Goal: Task Accomplishment & Management: Use online tool/utility

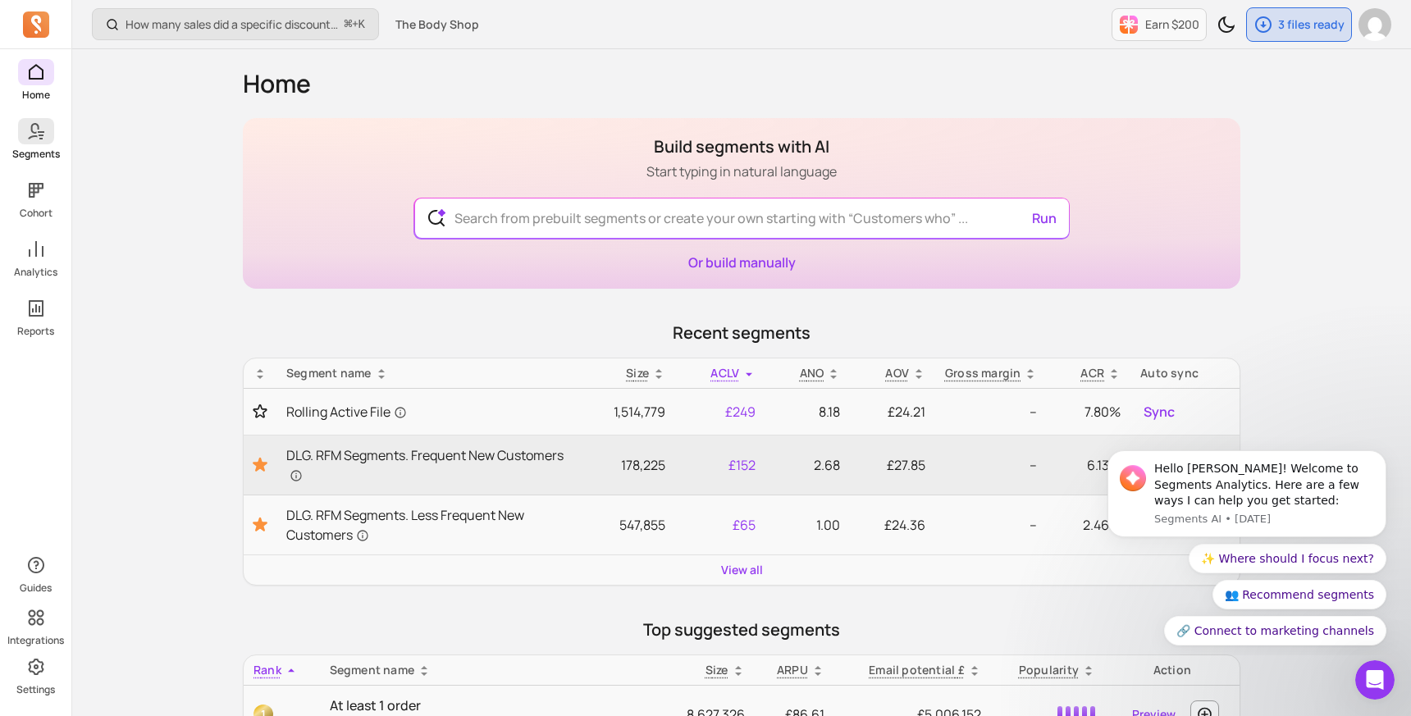
click at [16, 145] on link "Segments" at bounding box center [35, 139] width 71 height 43
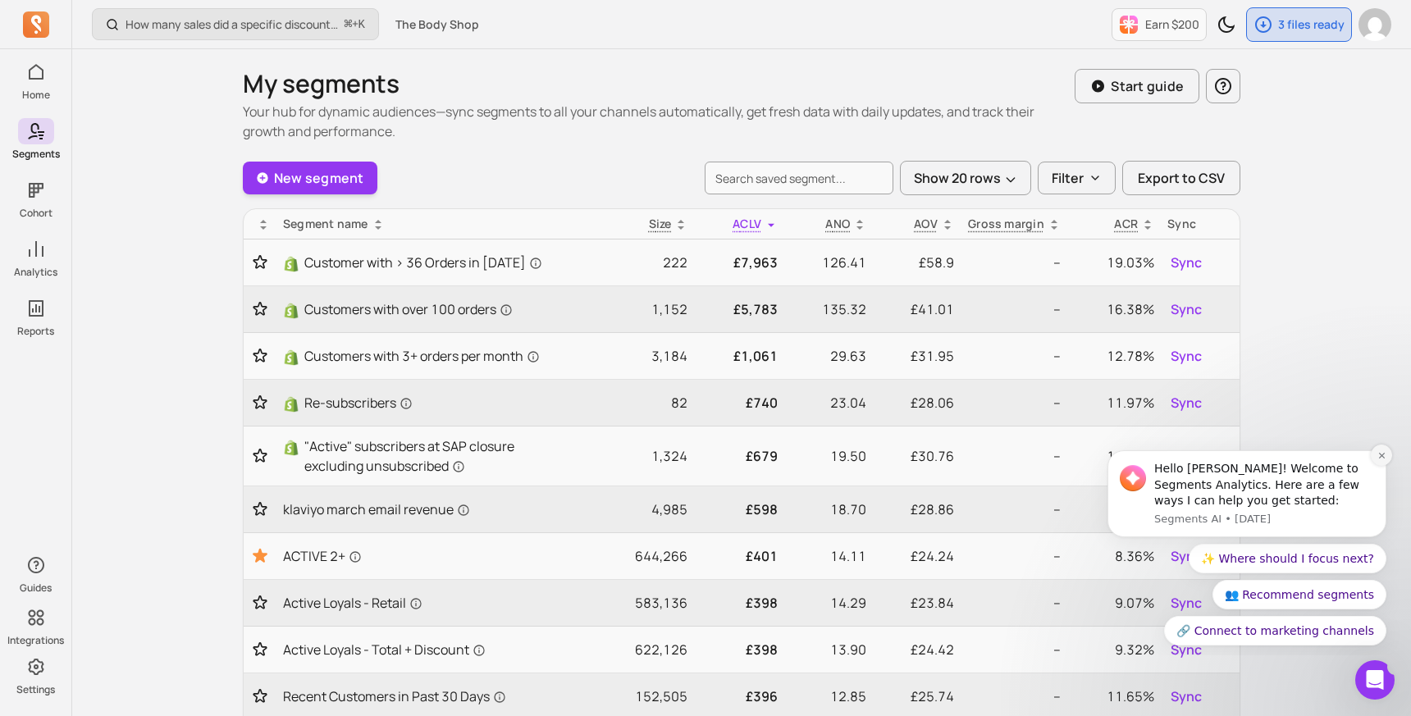
drag, startPoint x: 1382, startPoint y: 457, endPoint x: 2468, endPoint y: 888, distance: 1169.1
click at [1382, 457] on icon "Dismiss notification" at bounding box center [1381, 455] width 9 height 9
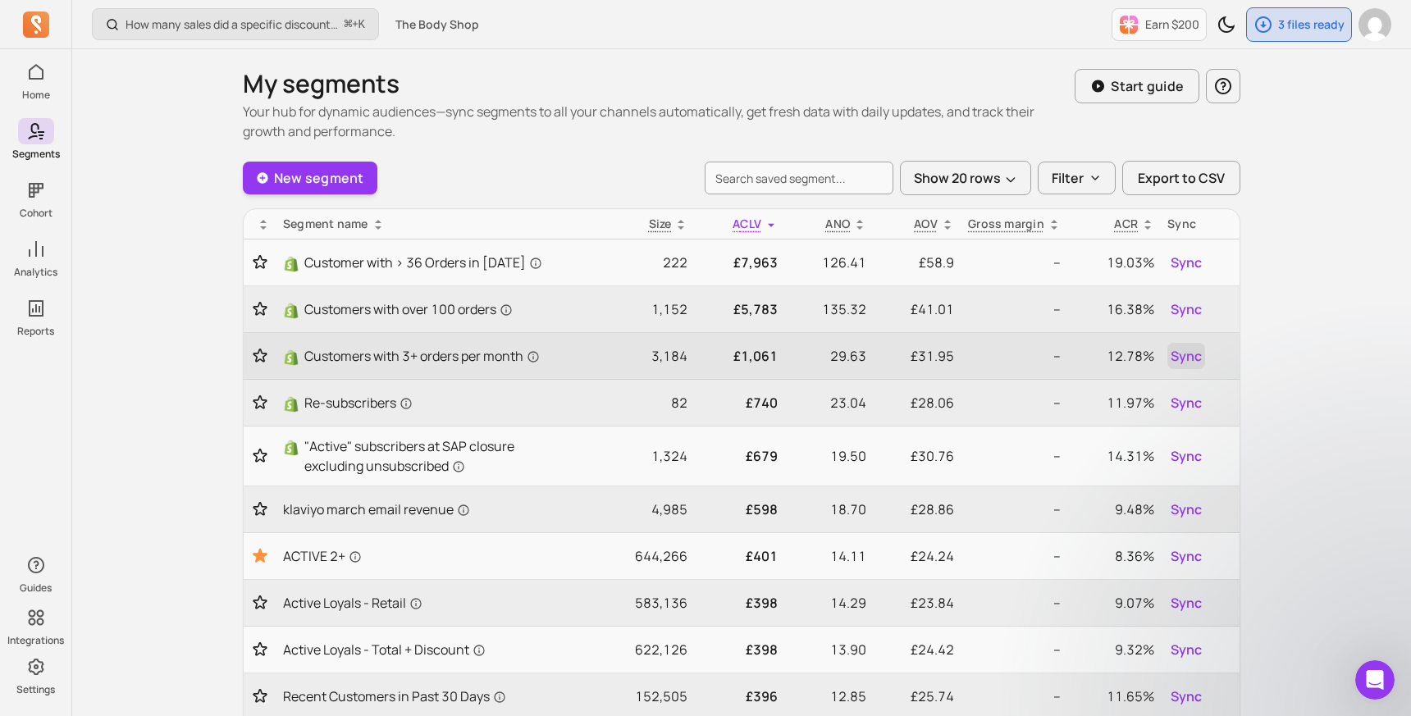
click at [1187, 353] on span "Sync" at bounding box center [1185, 356] width 31 height 20
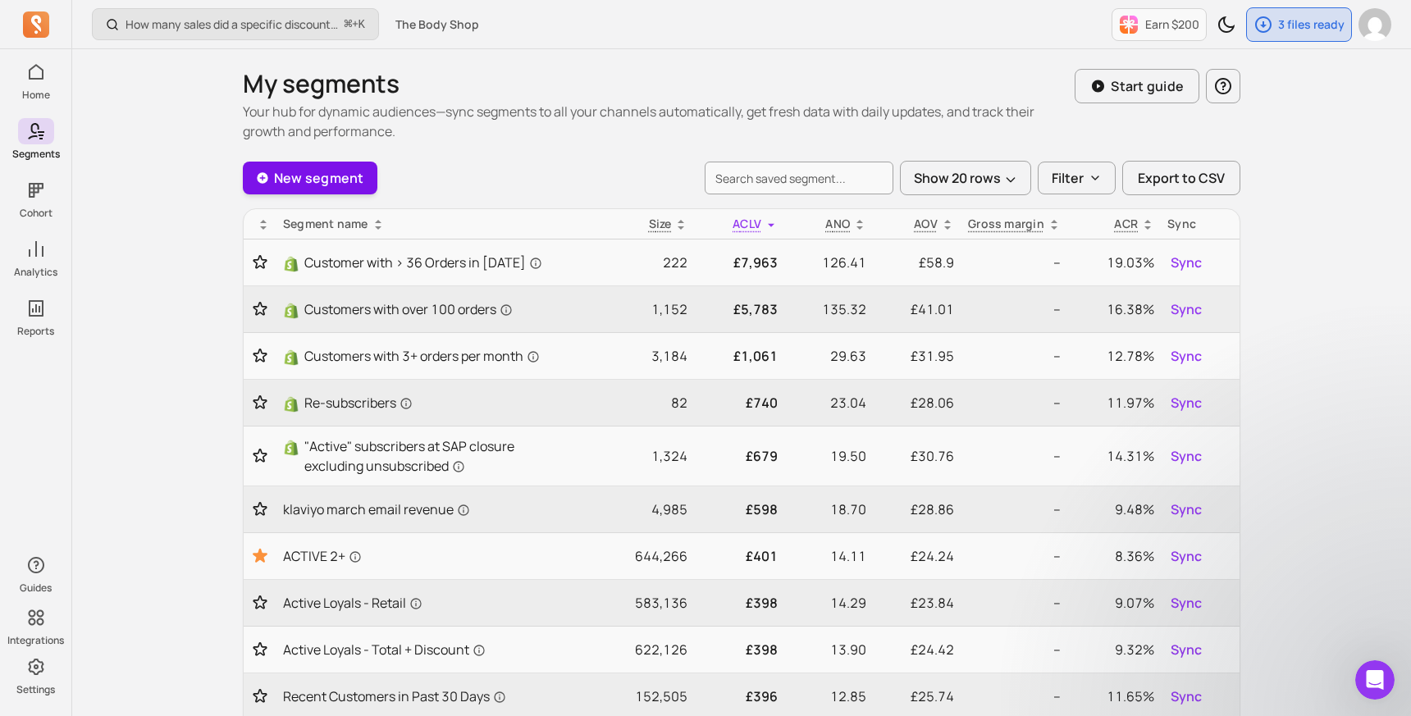
click at [330, 180] on link "New segment" at bounding box center [310, 178] width 134 height 33
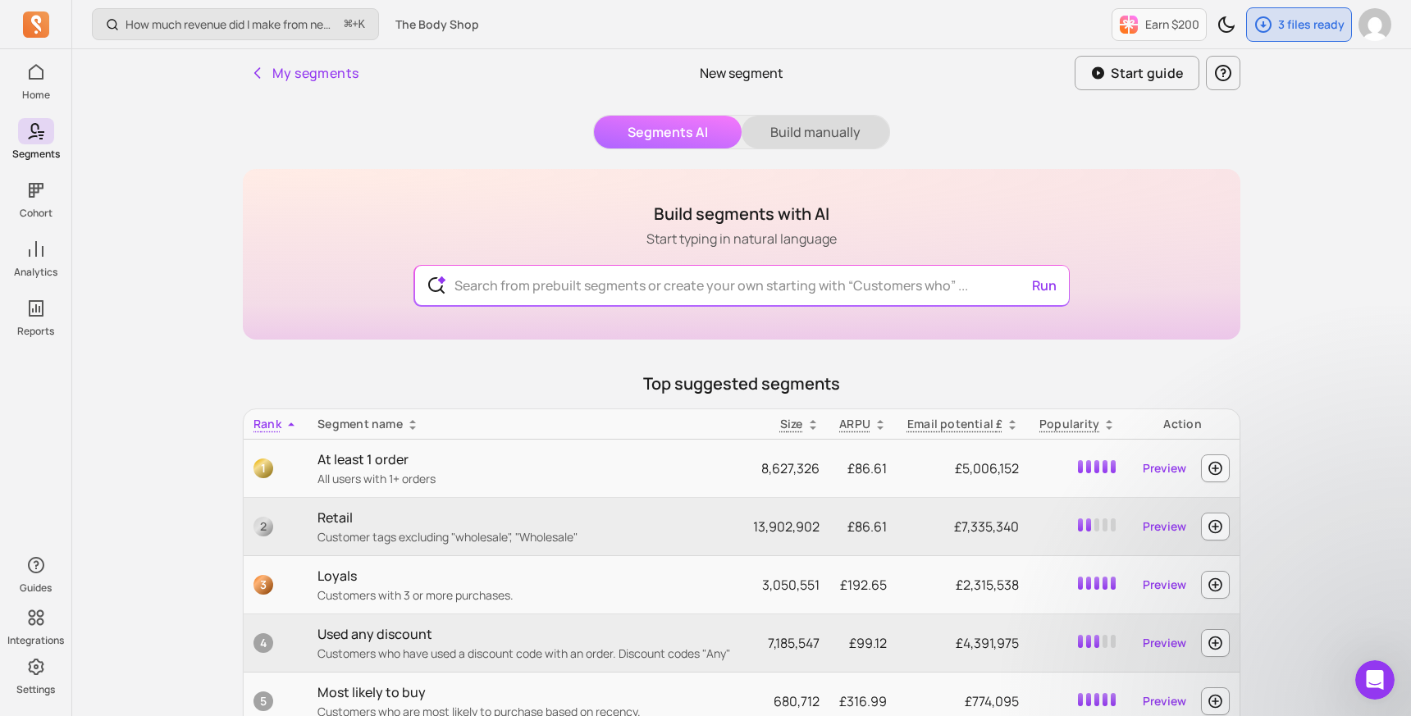
click at [812, 124] on button "Build manually" at bounding box center [815, 132] width 148 height 33
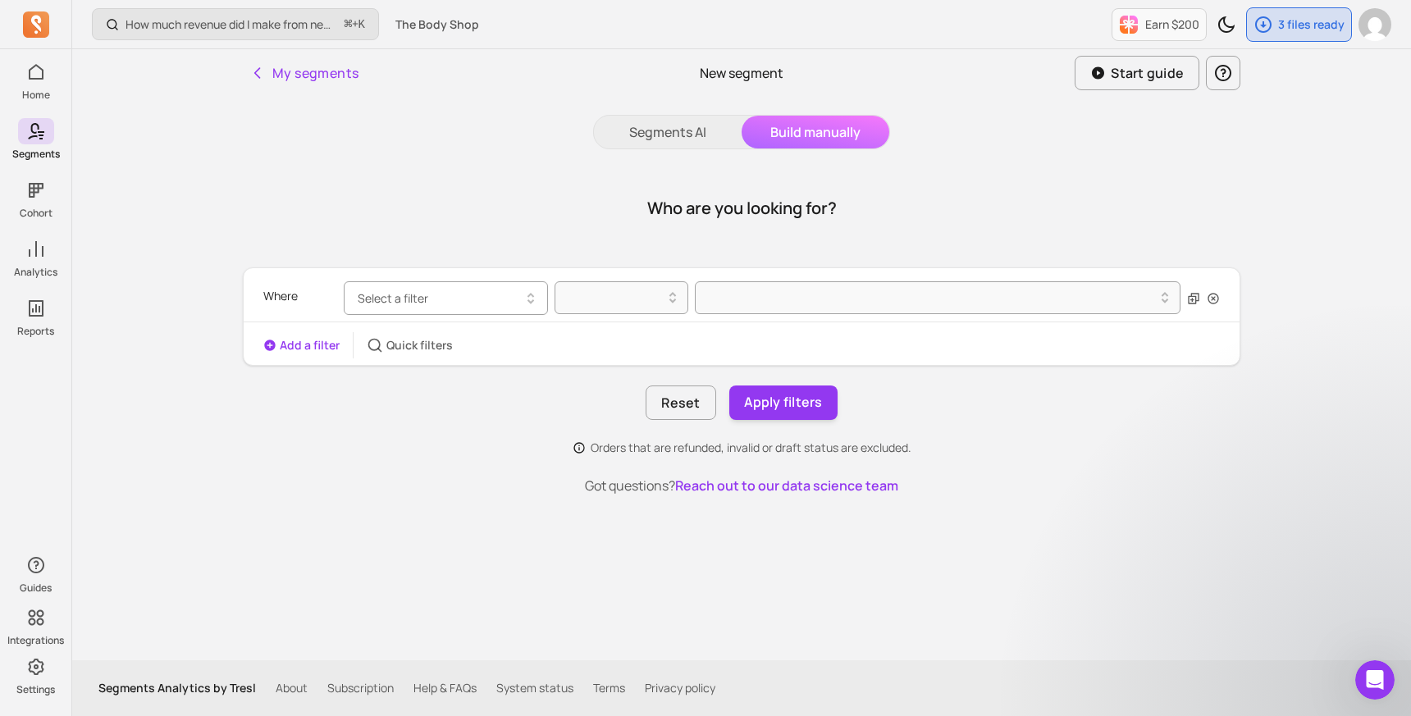
click at [441, 303] on button "Select a filter" at bounding box center [446, 298] width 204 height 34
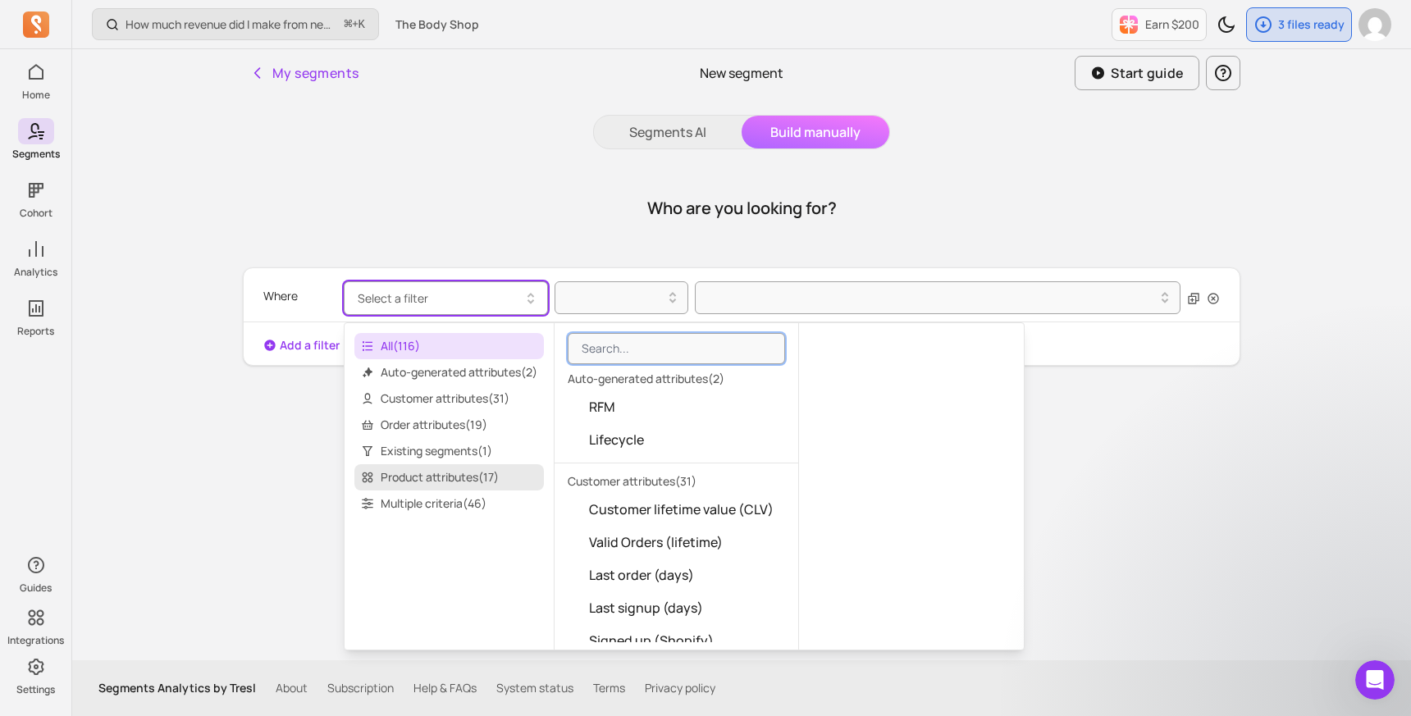
click at [435, 471] on span "Product attributes ( 17 )" at bounding box center [448, 477] width 189 height 26
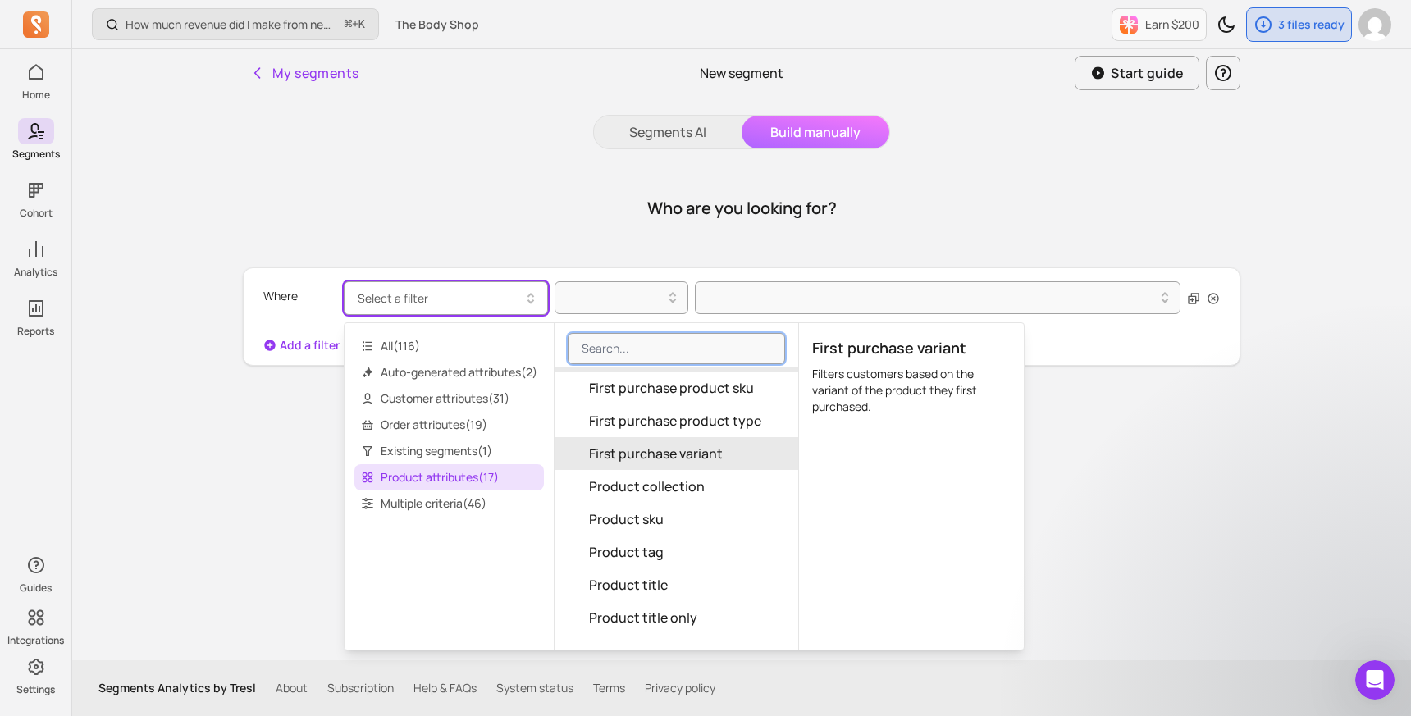
scroll to position [166, 0]
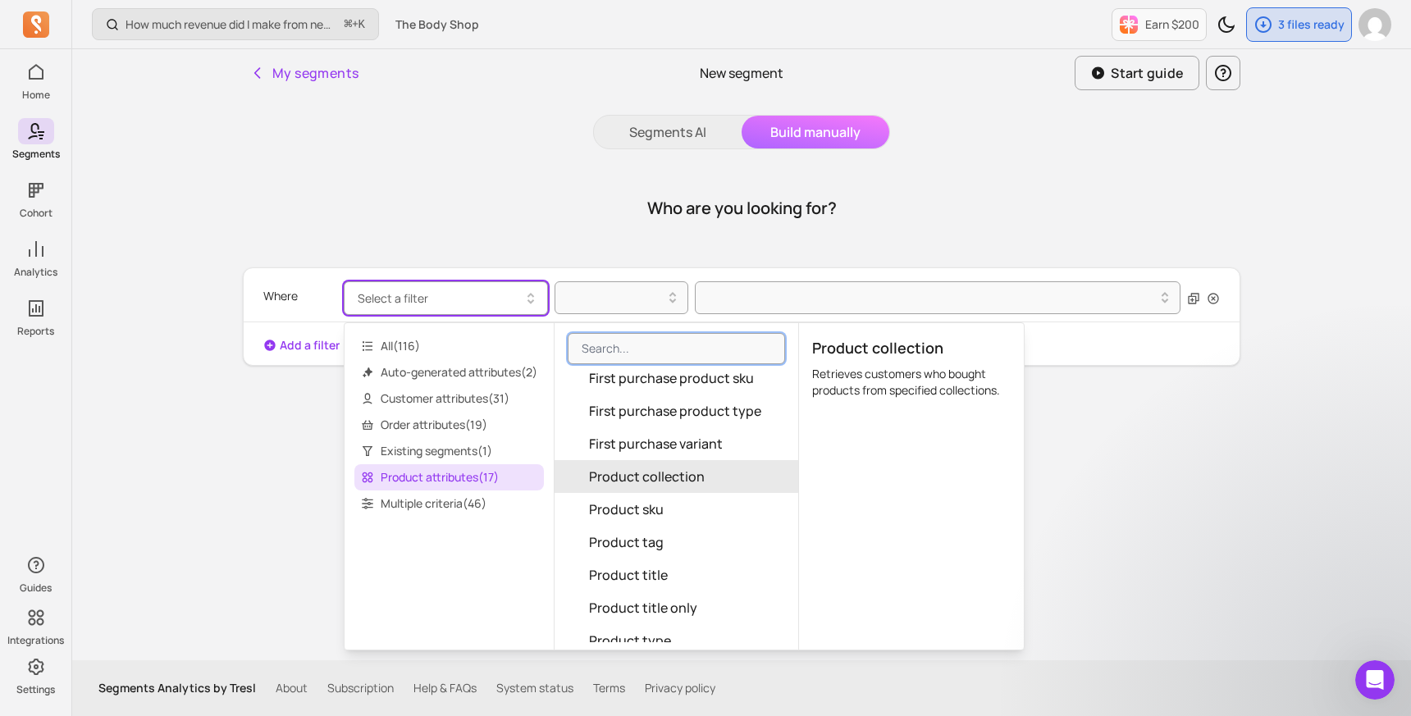
click at [686, 476] on span "Product collection" at bounding box center [647, 477] width 116 height 20
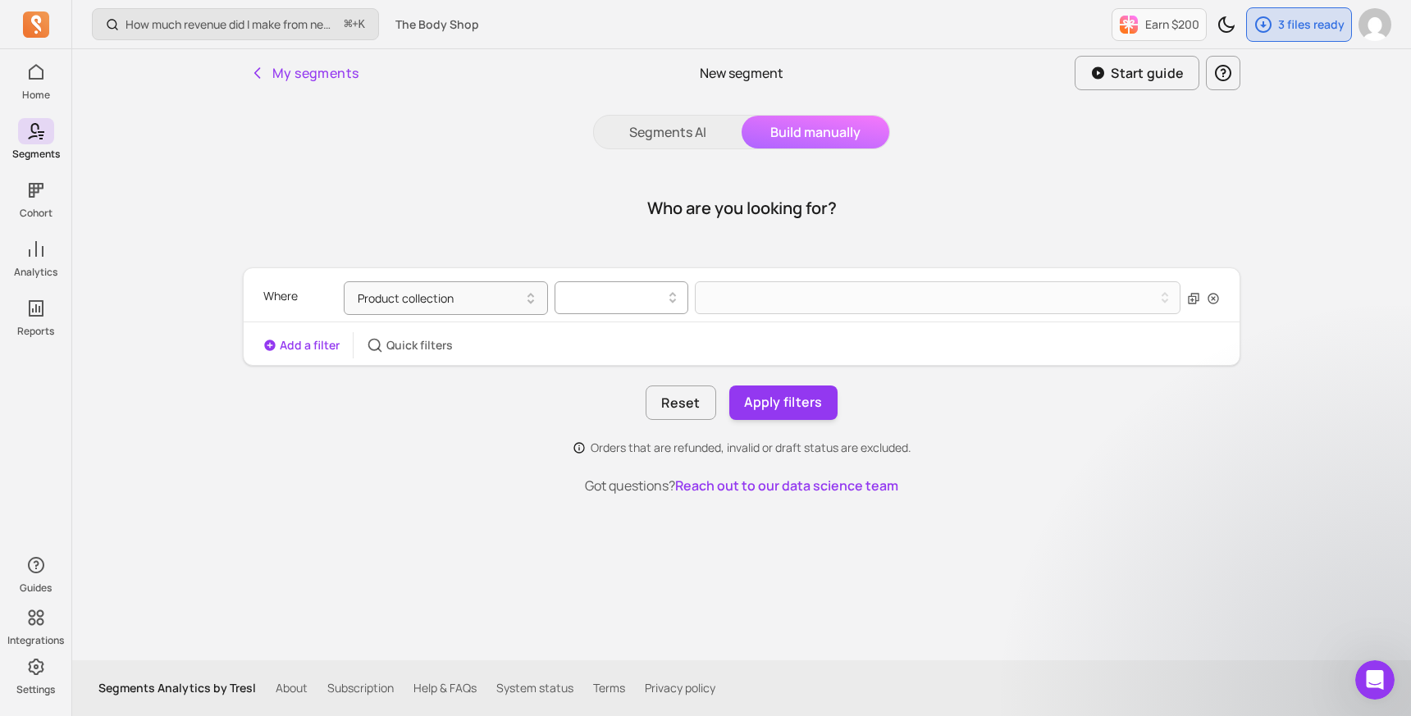
click at [588, 313] on div at bounding box center [621, 297] width 134 height 33
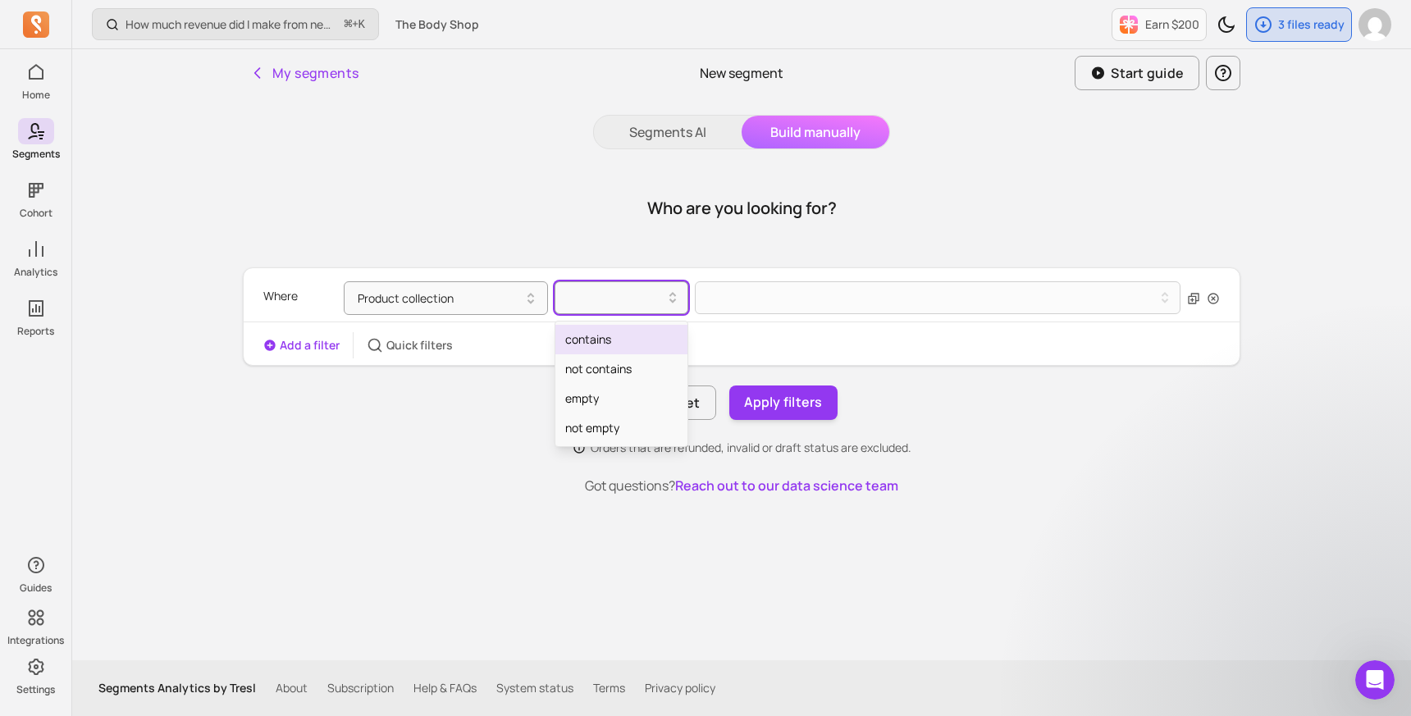
click at [595, 338] on div "contains" at bounding box center [621, 340] width 132 height 30
click at [759, 305] on button at bounding box center [937, 297] width 485 height 33
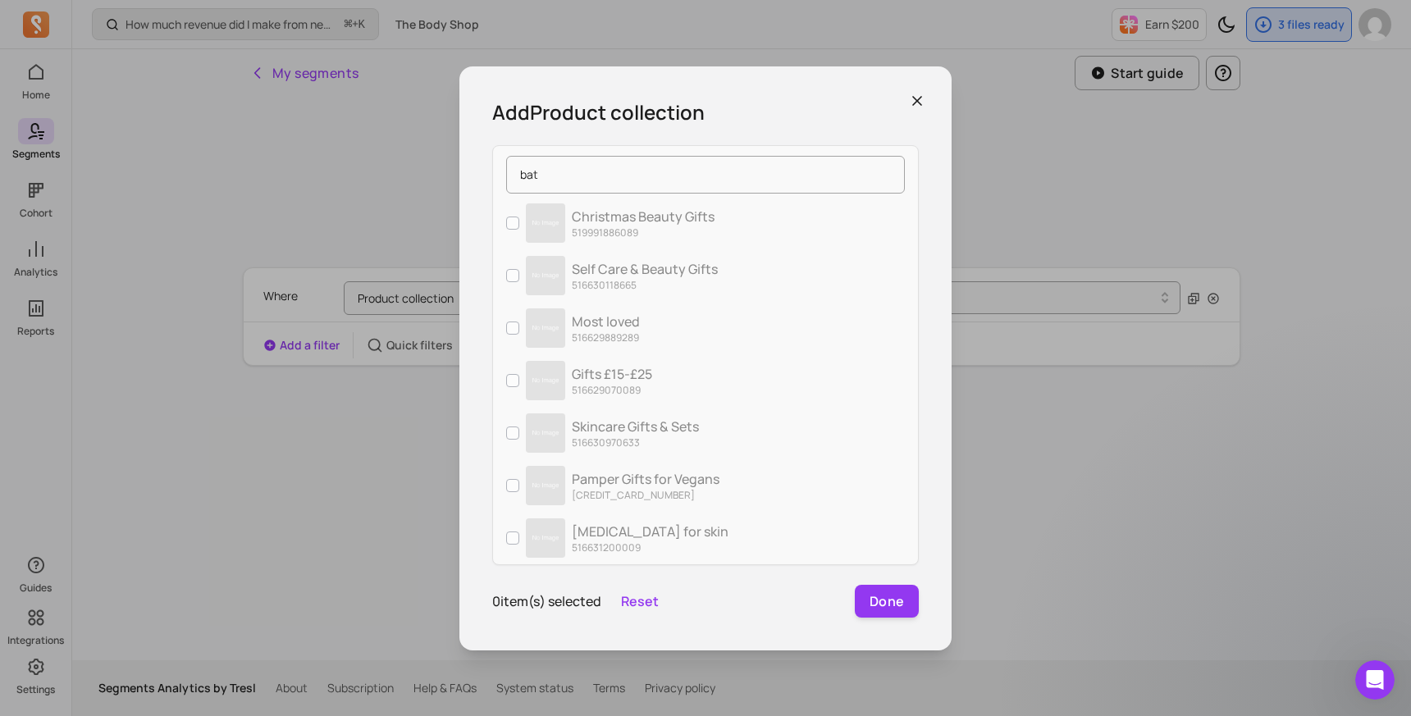
type input "bath"
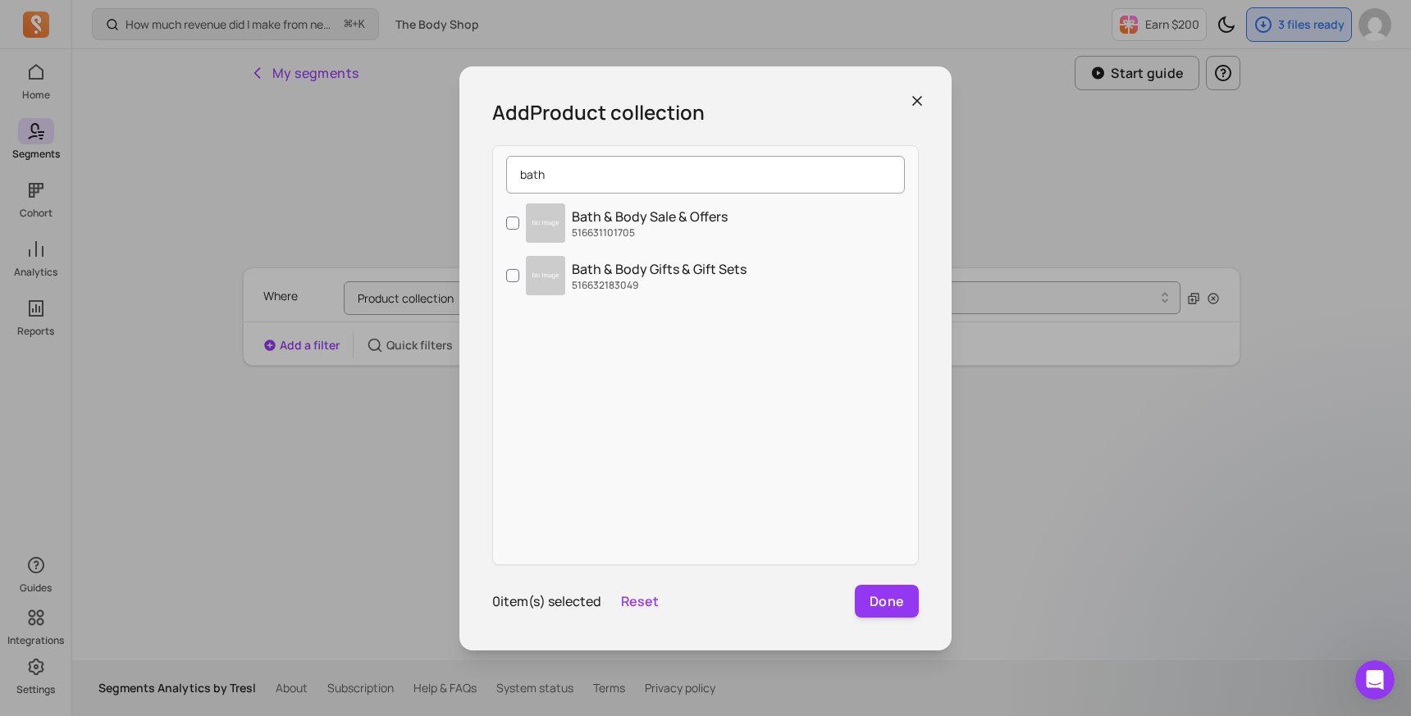
click at [567, 171] on input "bath" at bounding box center [705, 175] width 399 height 38
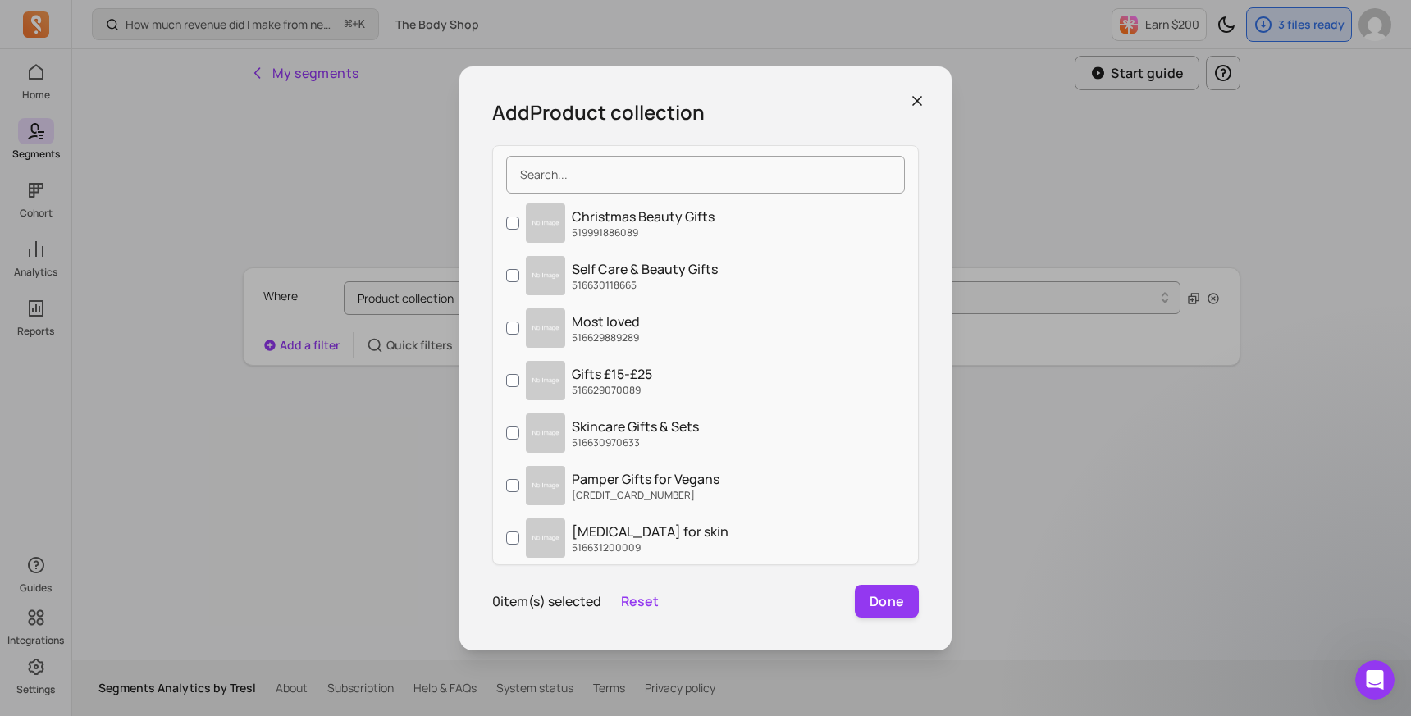
click at [918, 105] on icon "button" at bounding box center [917, 101] width 16 height 16
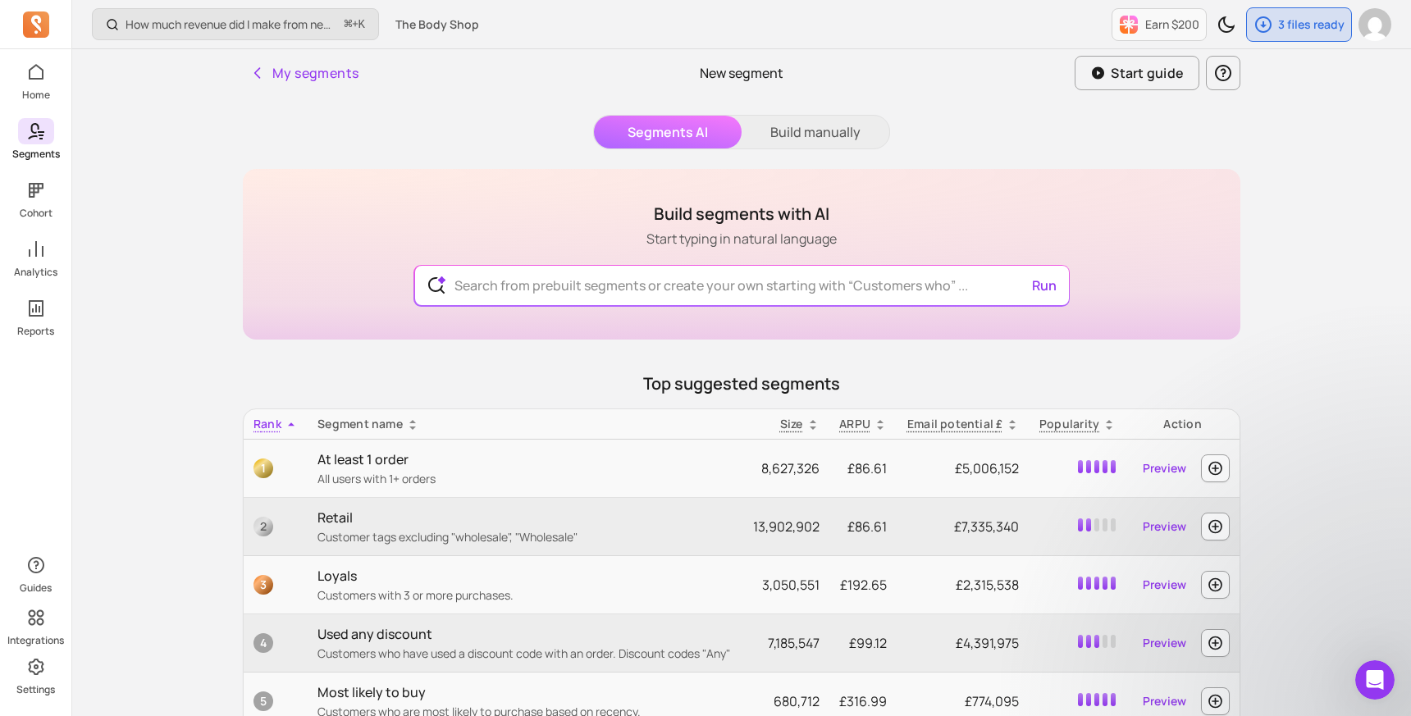
click at [20, 133] on span at bounding box center [36, 131] width 36 height 26
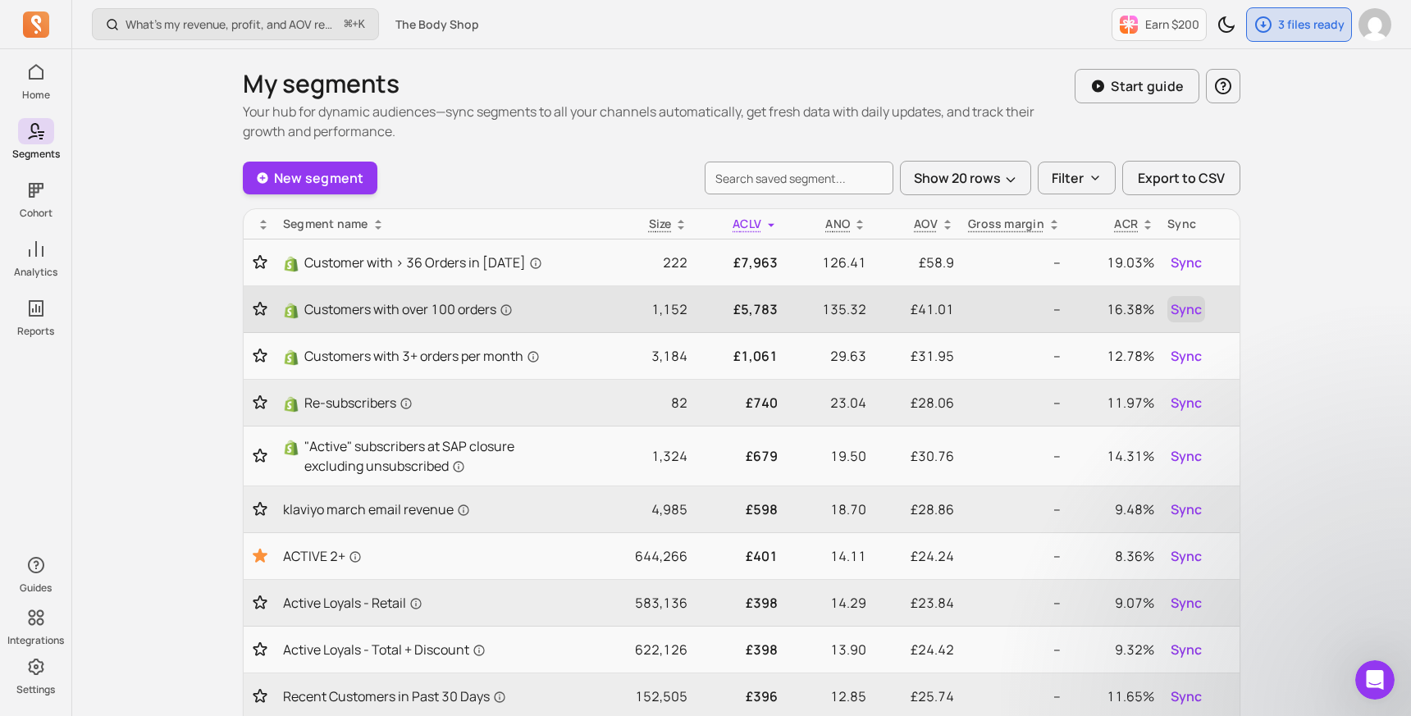
click at [1174, 311] on span "Sync" at bounding box center [1185, 309] width 31 height 20
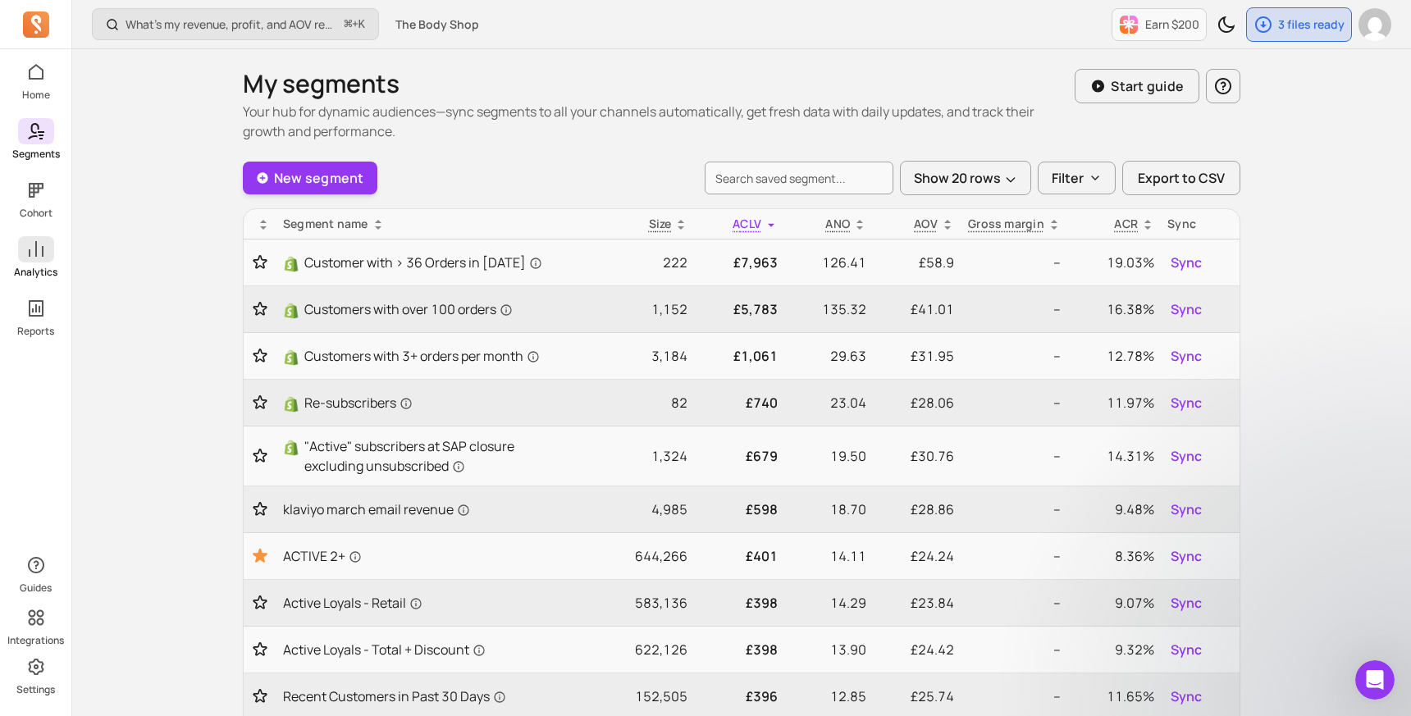
click at [40, 251] on icon at bounding box center [36, 249] width 20 height 20
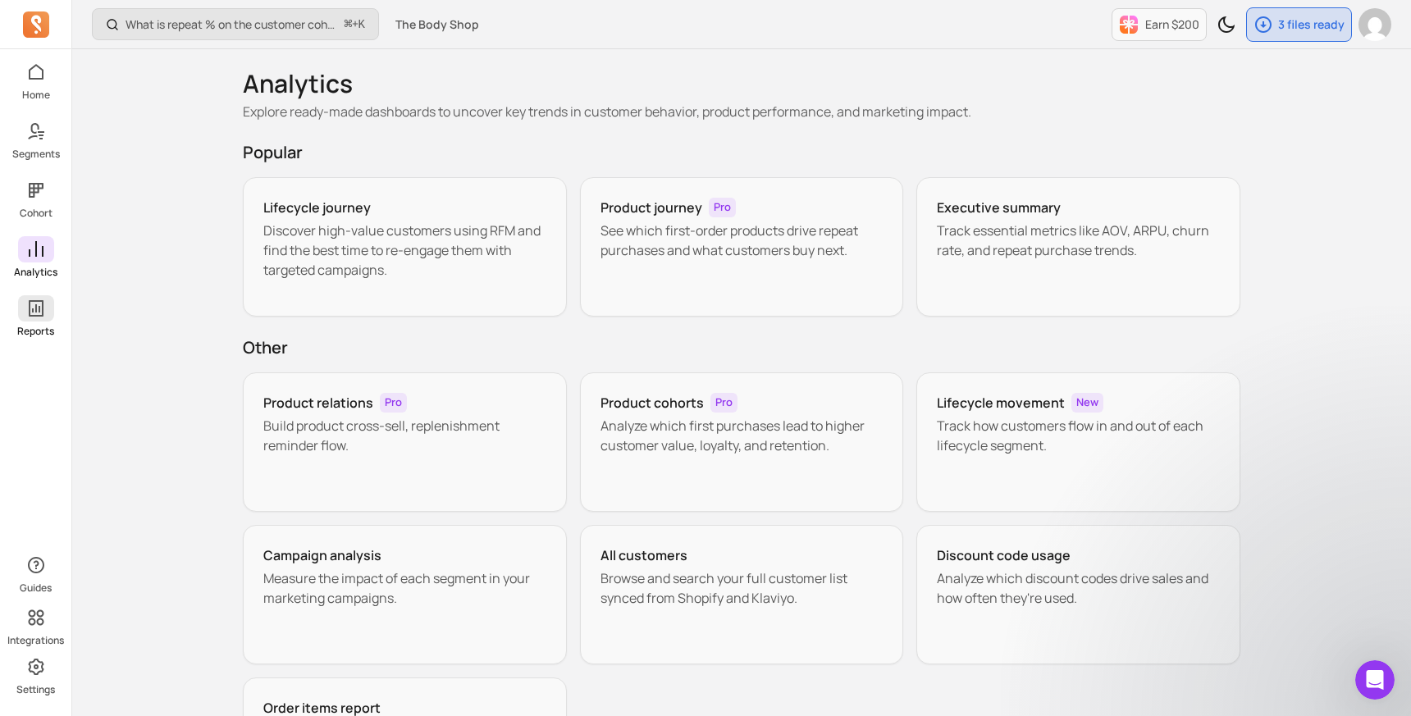
click at [34, 325] on p "Reports" at bounding box center [35, 331] width 37 height 13
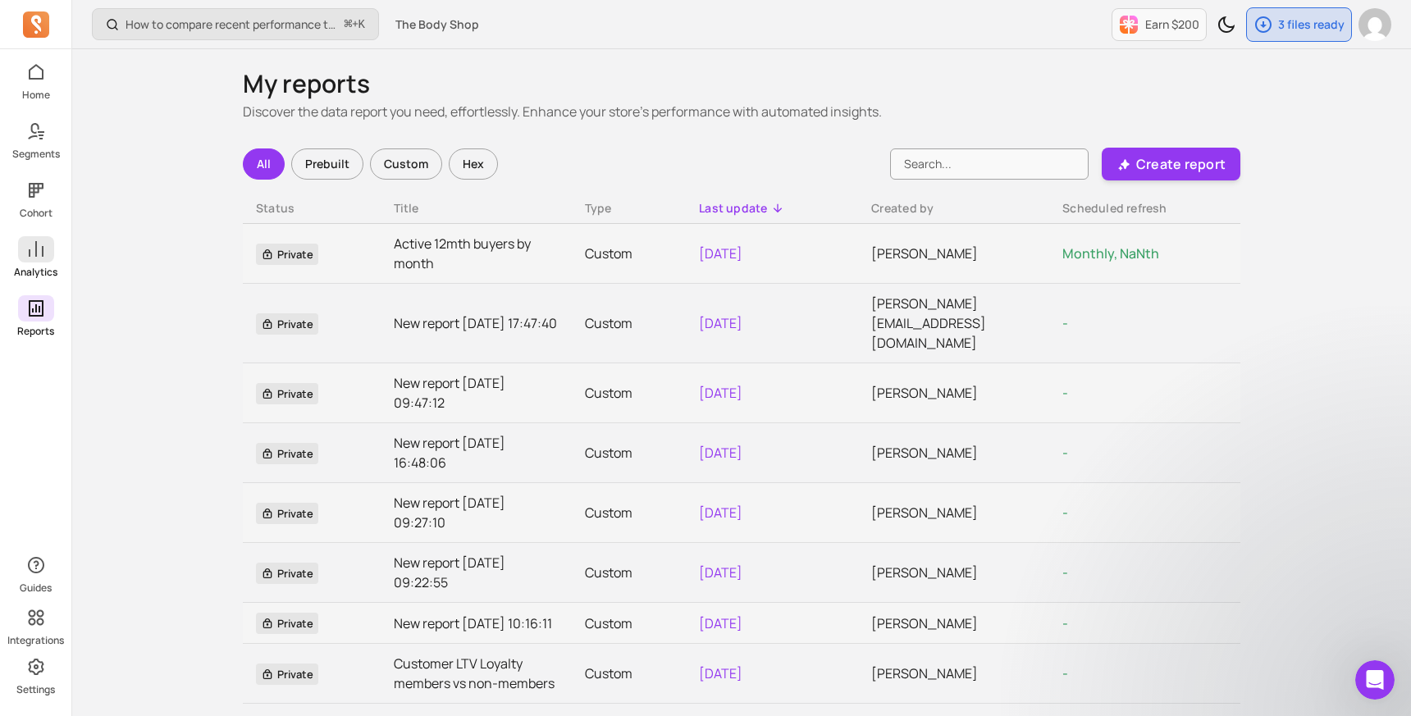
click at [39, 253] on icon at bounding box center [36, 249] width 20 height 20
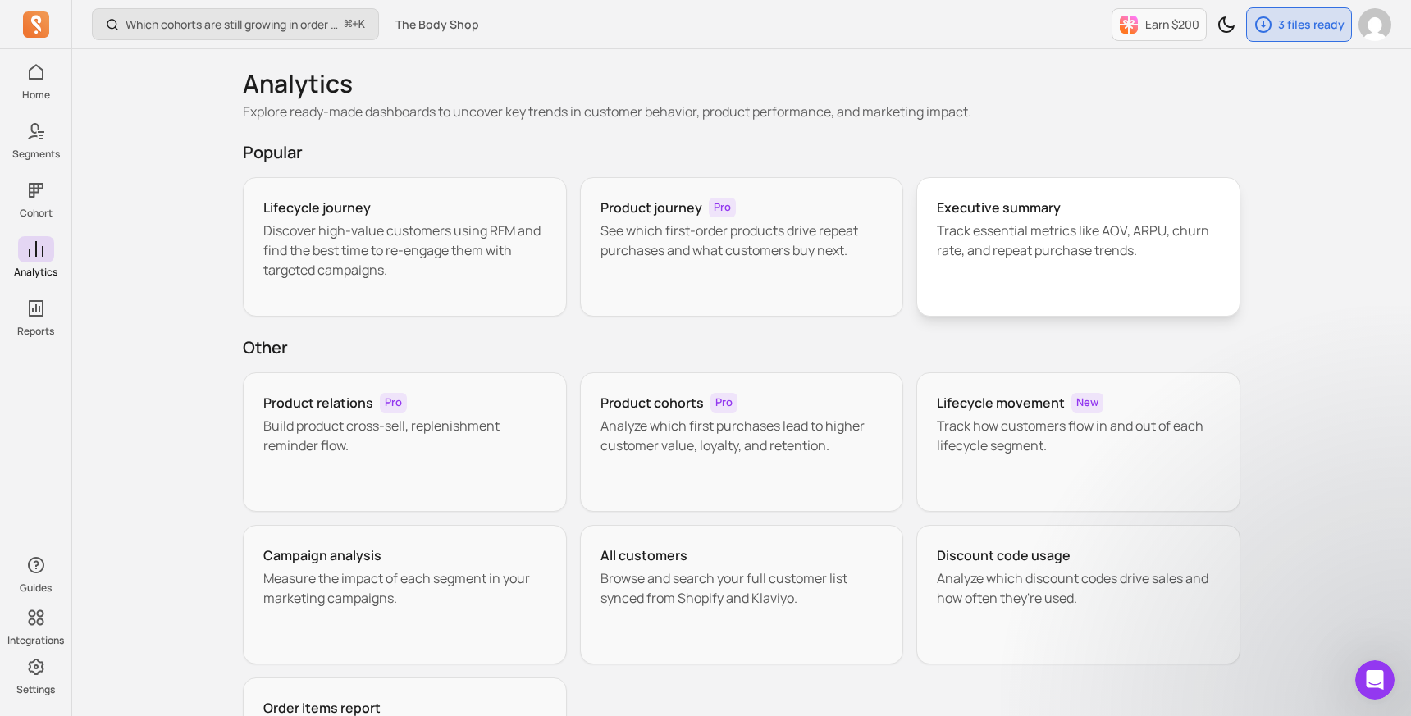
click at [1005, 221] on p "Track essential metrics like AOV, ARPU, churn rate, and repeat purchase trends." at bounding box center [1078, 240] width 283 height 39
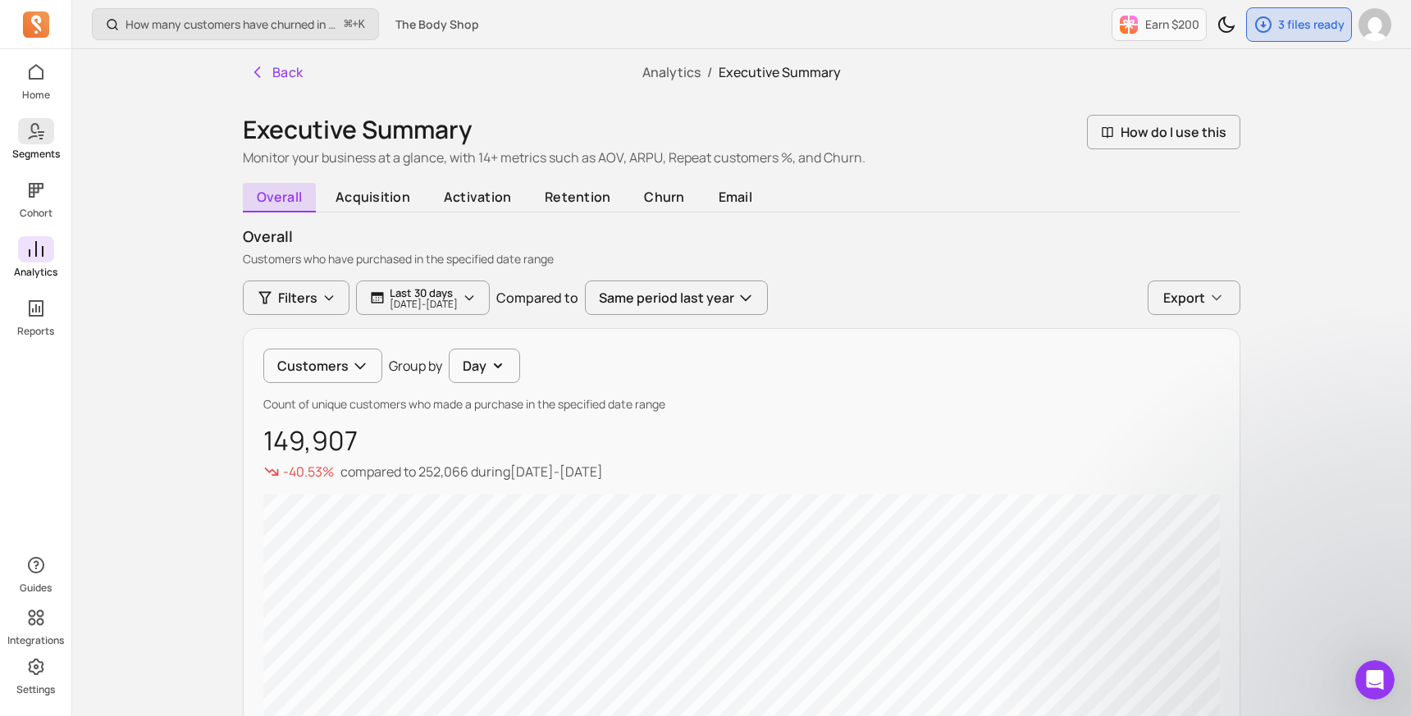
click at [36, 142] on span at bounding box center [36, 131] width 36 height 26
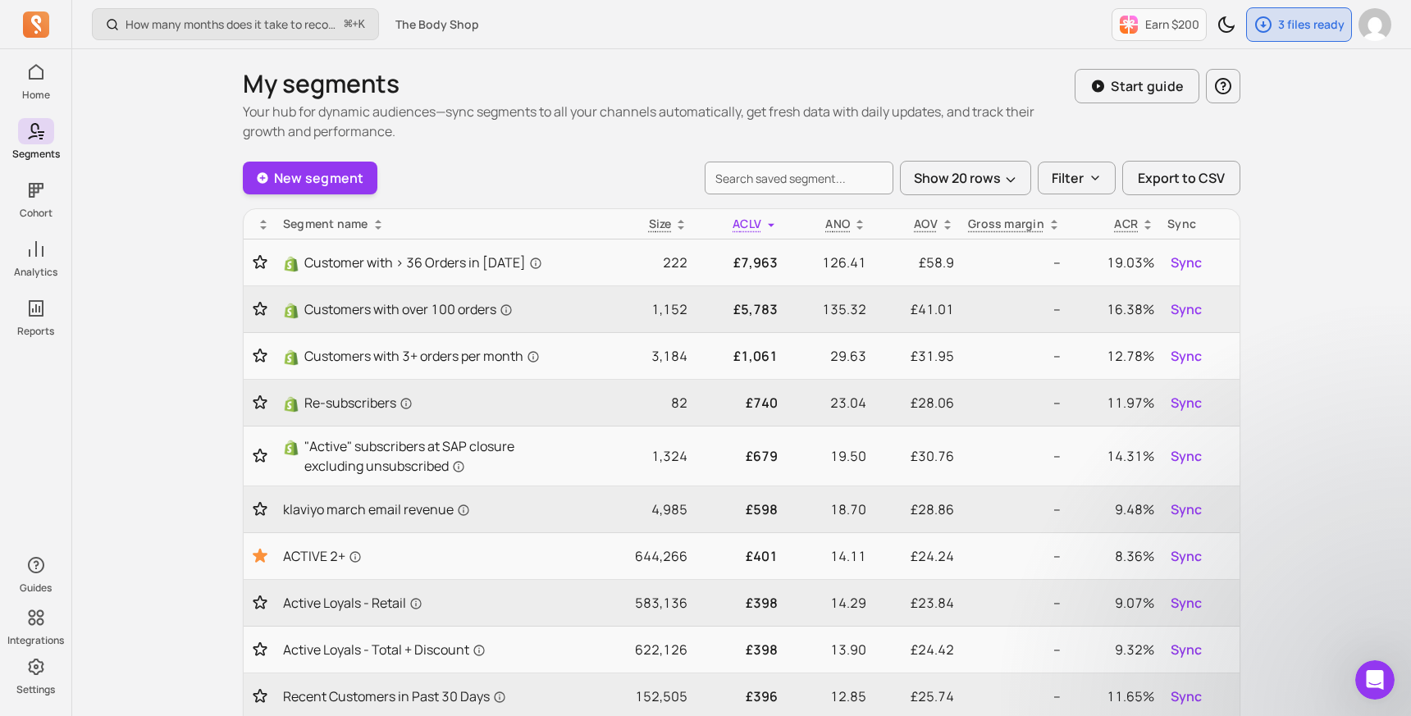
click at [604, 184] on div "New segment Show 20 rows Filter Export to CSV" at bounding box center [741, 178] width 997 height 34
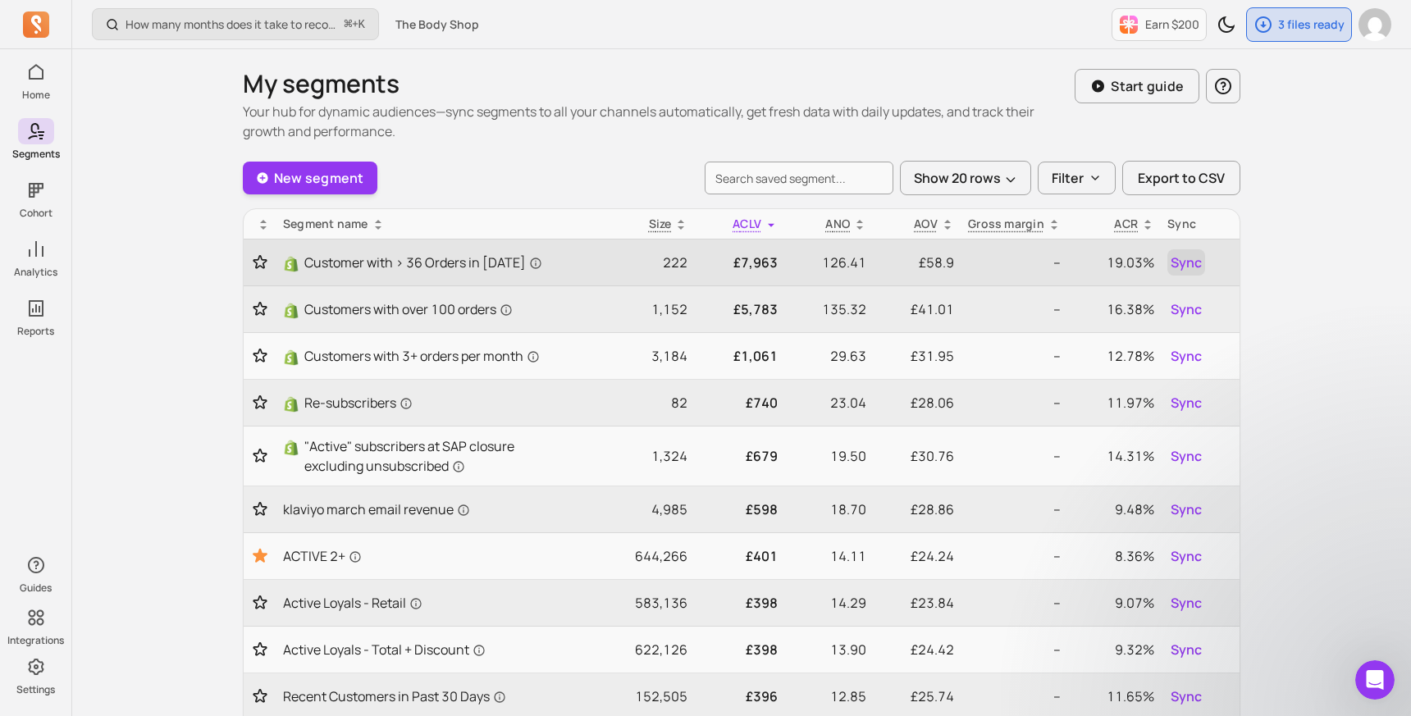
click at [1195, 261] on span "Sync" at bounding box center [1185, 263] width 31 height 20
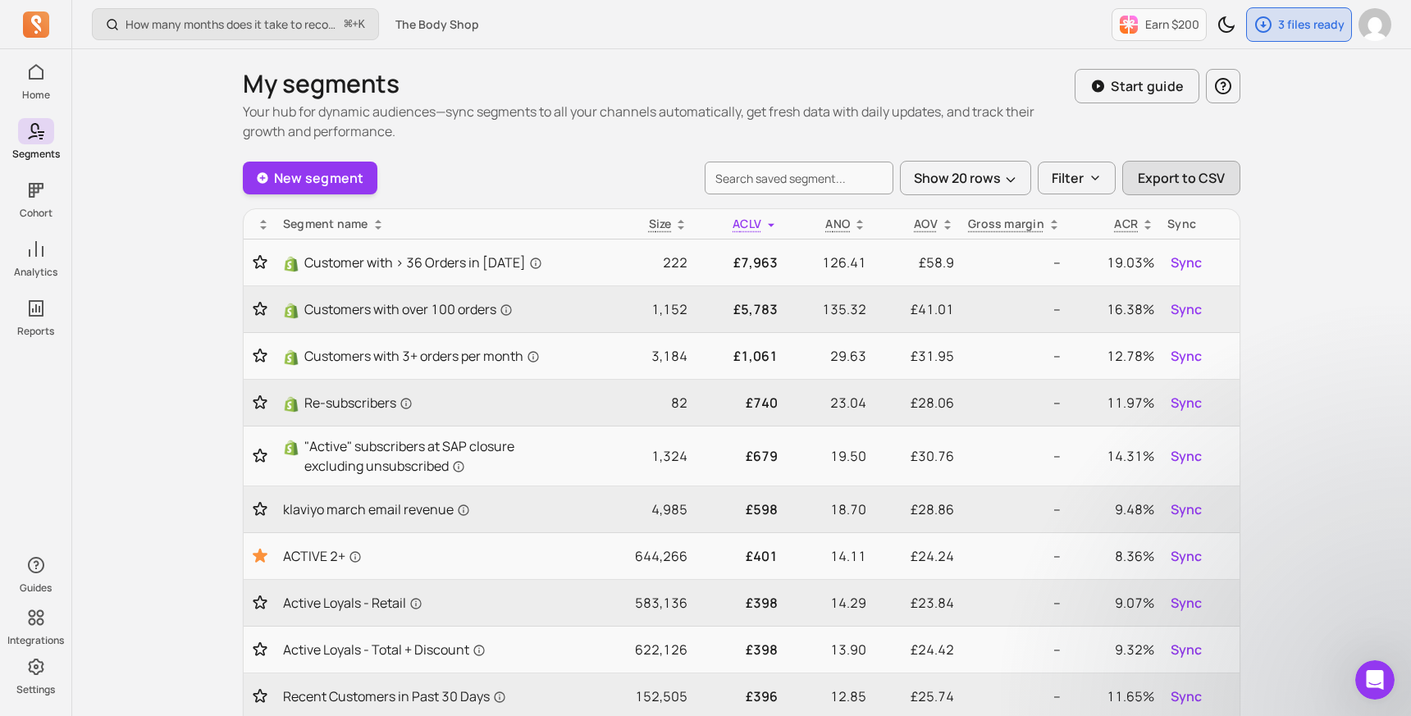
click at [1175, 178] on span "Export to CSV" at bounding box center [1180, 178] width 87 height 20
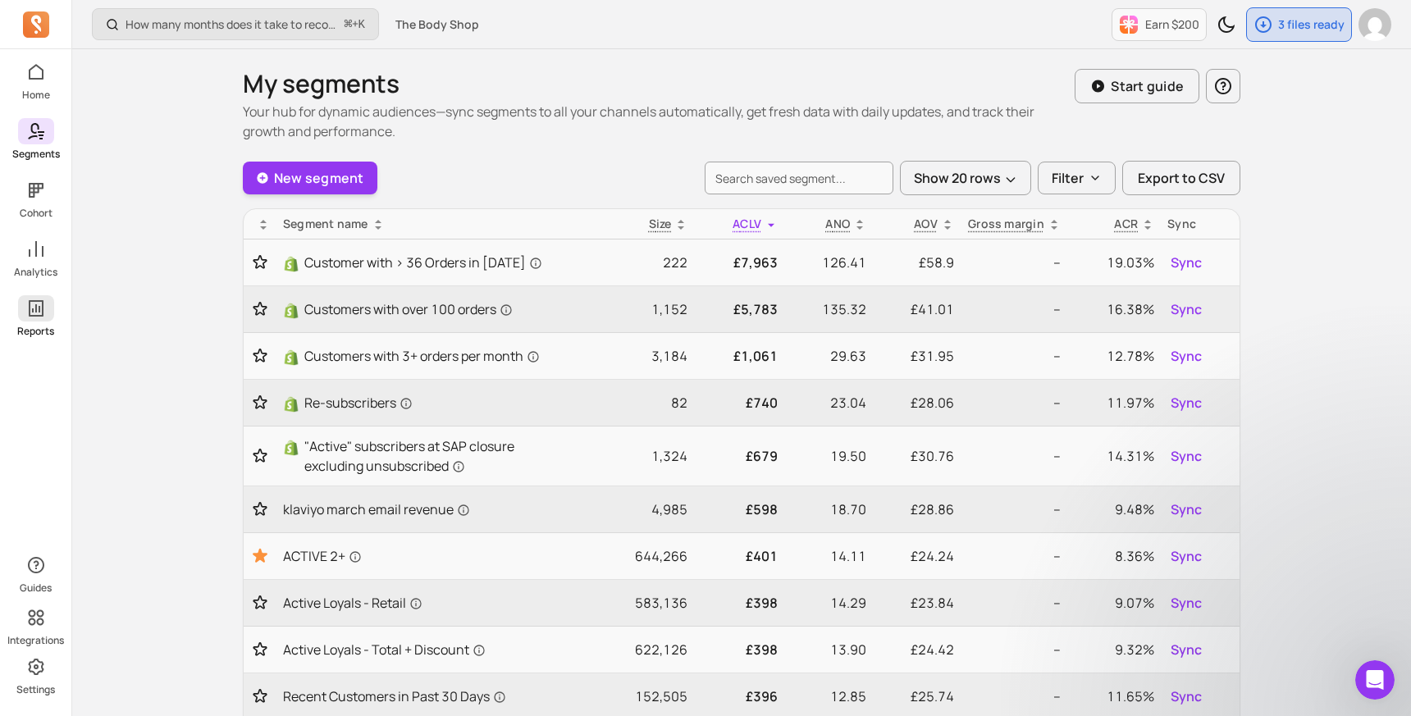
click at [43, 321] on link "Reports" at bounding box center [35, 316] width 71 height 43
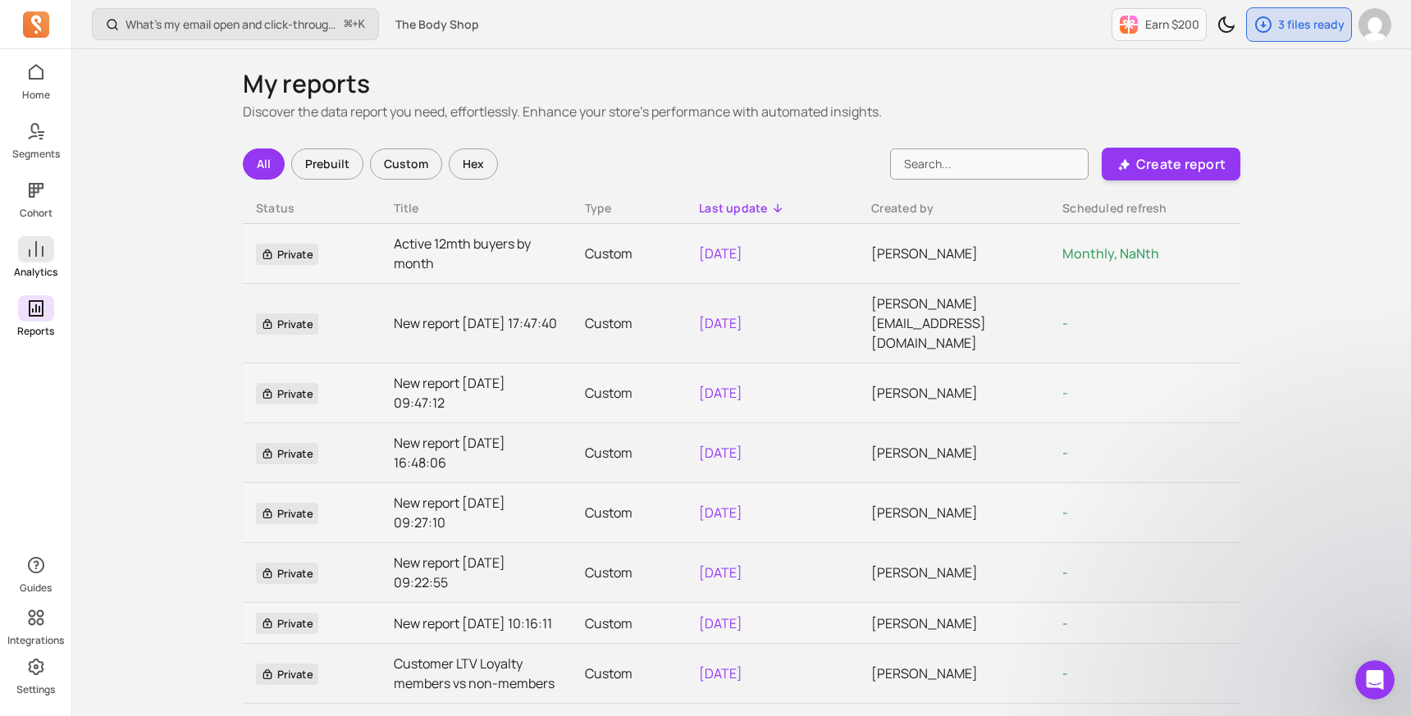
click at [40, 268] on p "Analytics" at bounding box center [35, 272] width 43 height 13
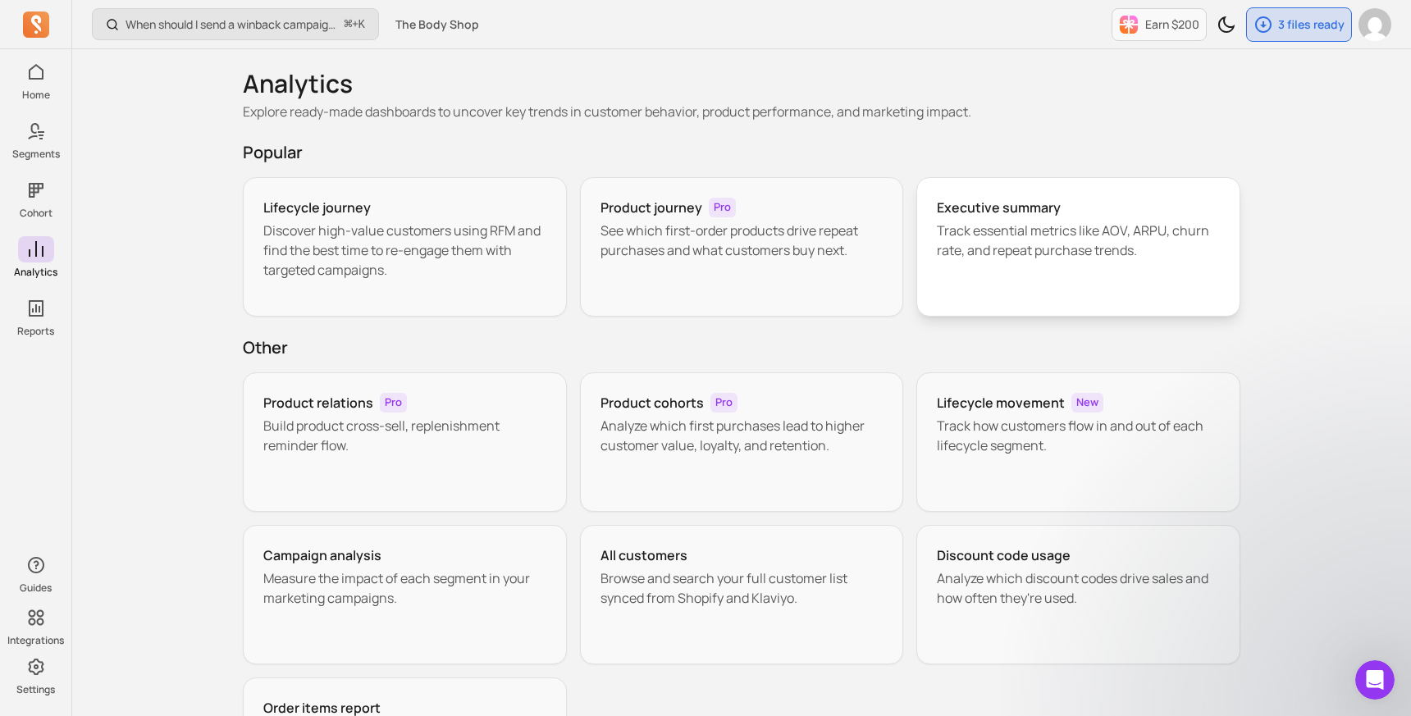
click at [977, 250] on p "Track essential metrics like AOV, ARPU, churn rate, and repeat purchase trends." at bounding box center [1078, 240] width 283 height 39
